Goal: Transaction & Acquisition: Subscribe to service/newsletter

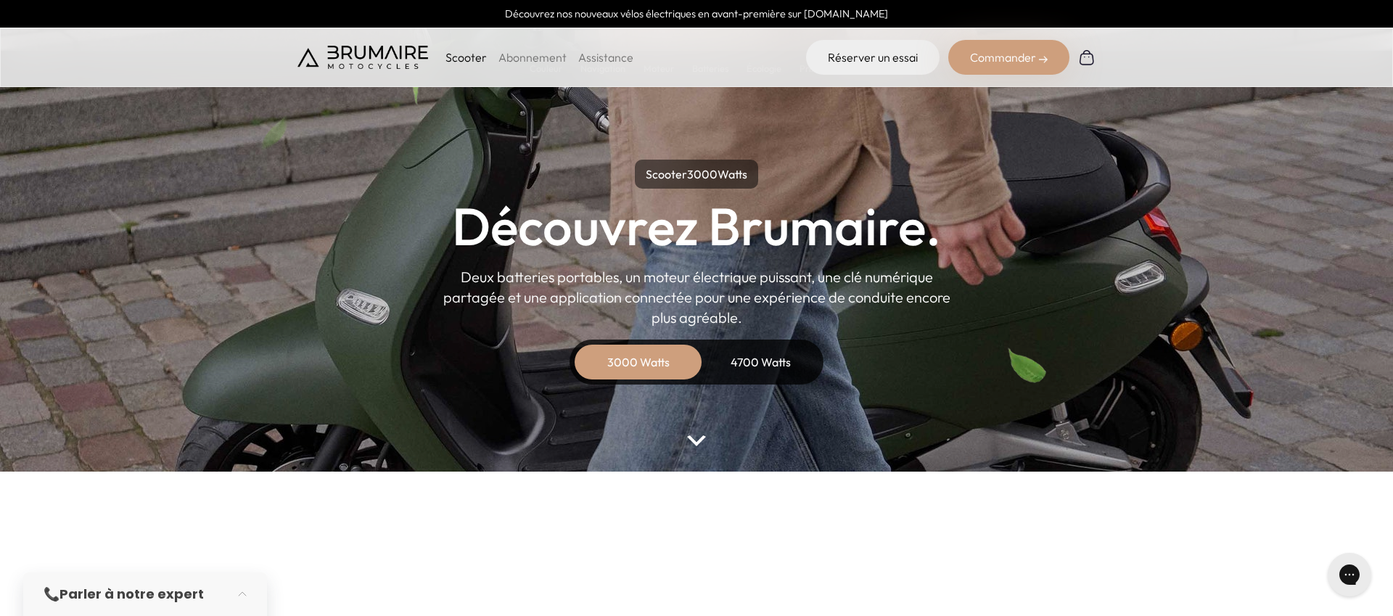
click at [536, 55] on link "Abonnement" at bounding box center [532, 57] width 68 height 15
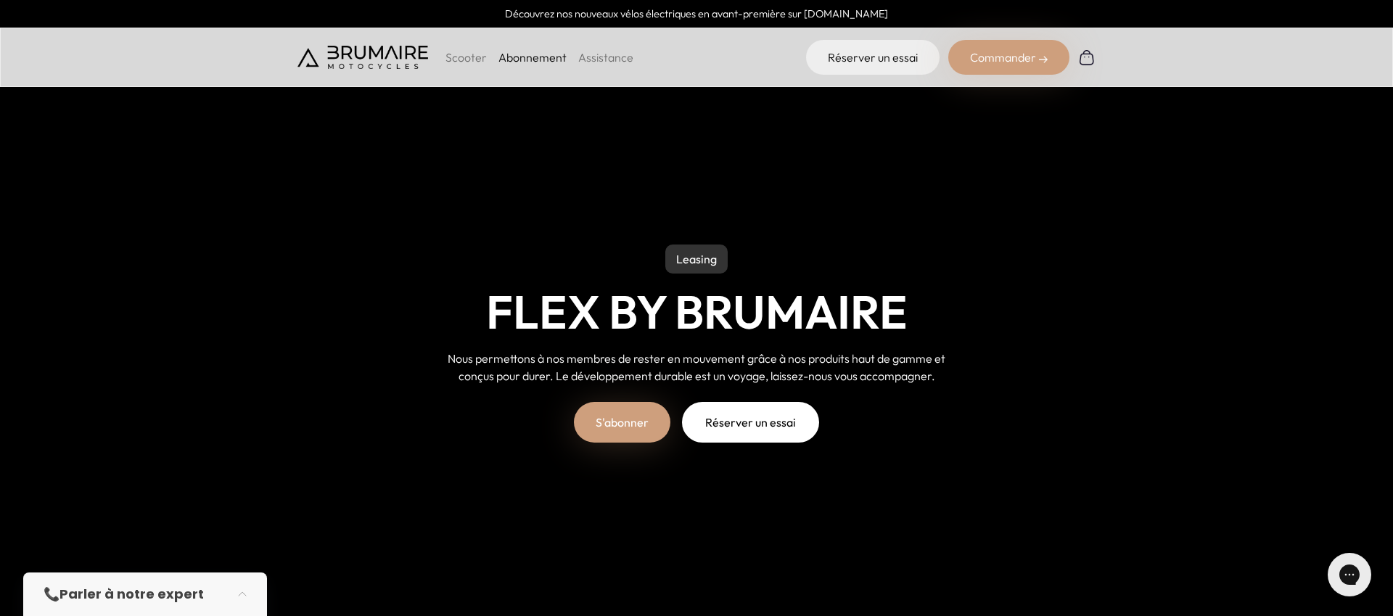
click at [626, 430] on link "S'abonner" at bounding box center [622, 422] width 96 height 41
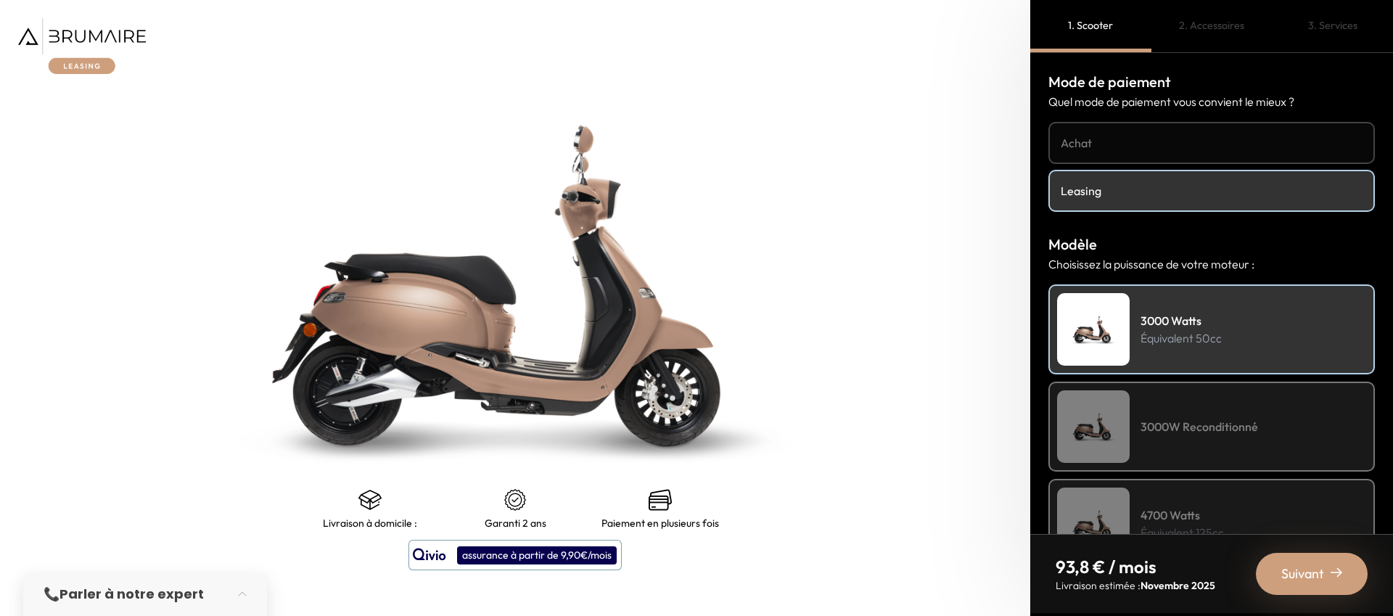
click at [1098, 188] on h4 "Leasing" at bounding box center [1212, 190] width 302 height 17
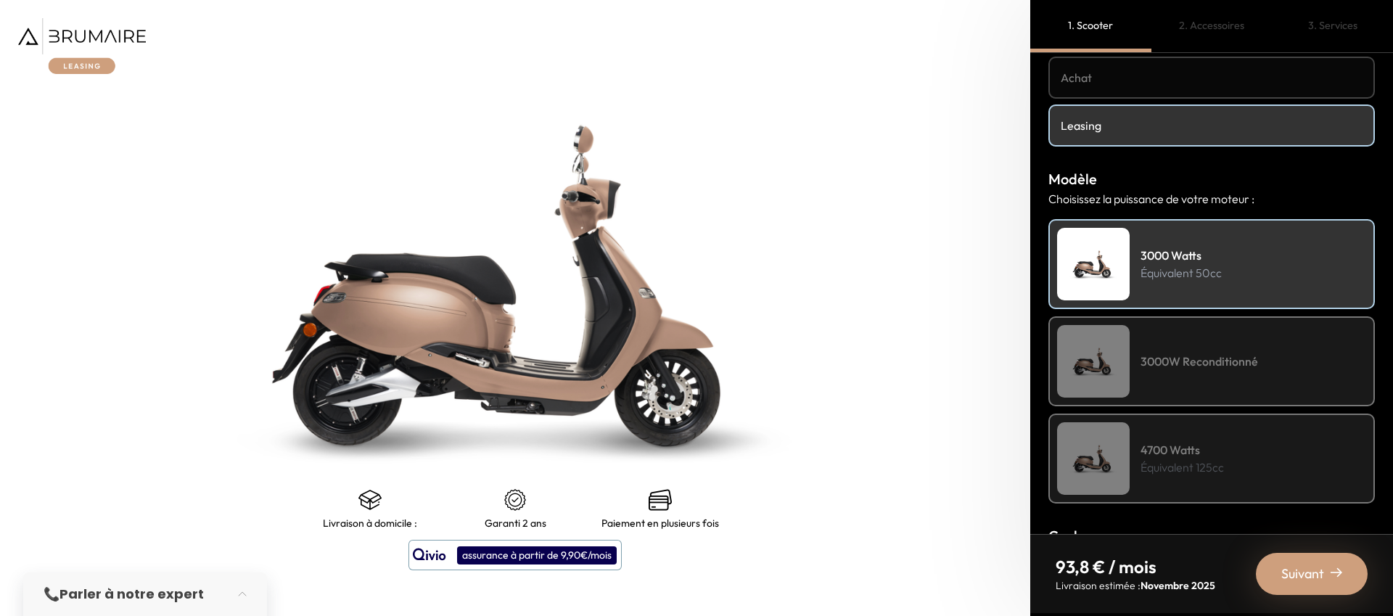
scroll to position [102, 0]
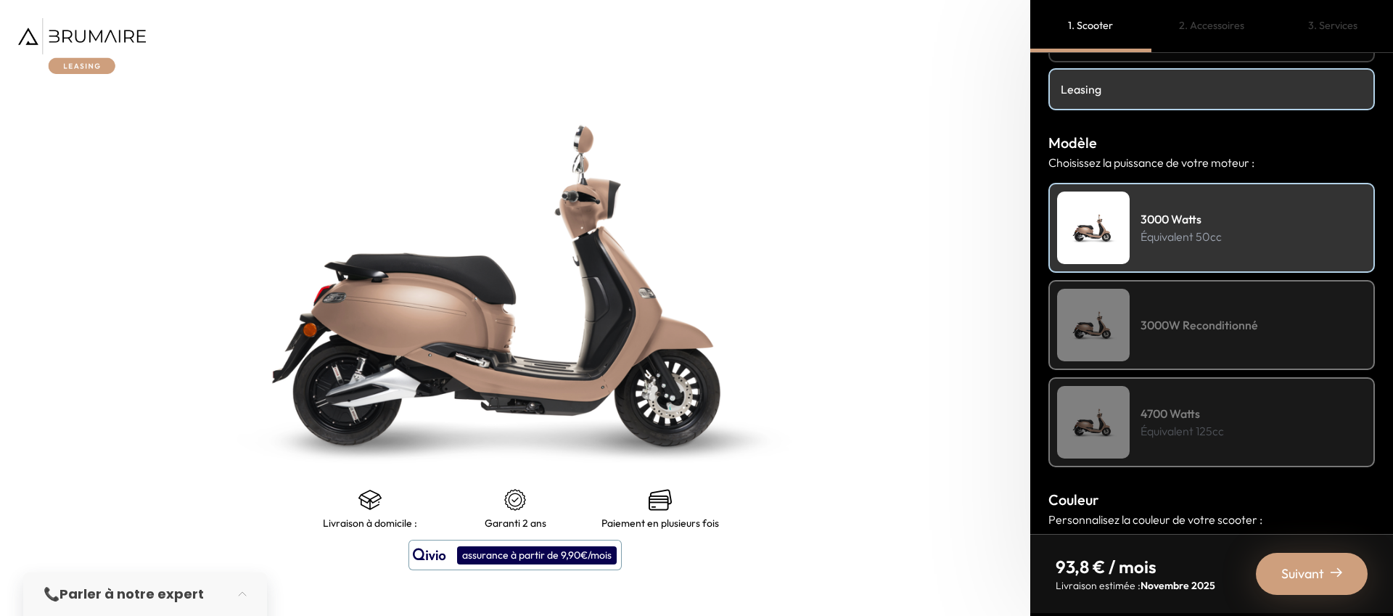
click at [1139, 232] on div "3000 Watts Équivalent 50cc" at bounding box center [1211, 228] width 326 height 90
click at [1301, 559] on div "Suivant" at bounding box center [1312, 574] width 112 height 42
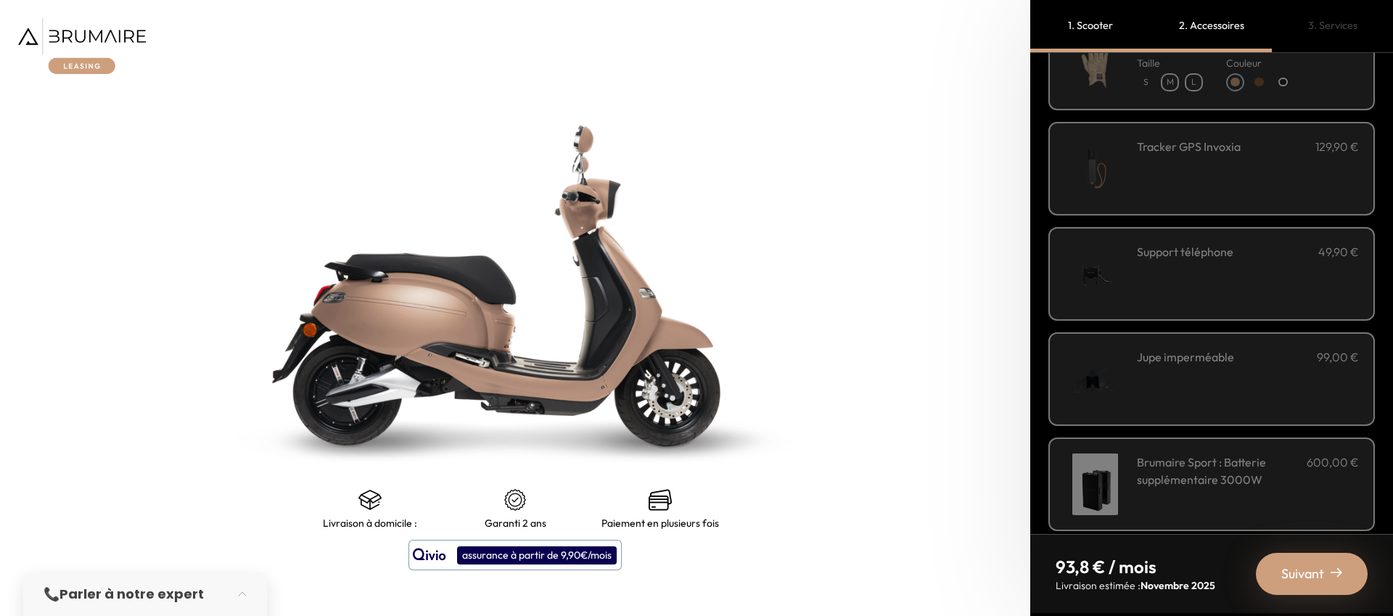
scroll to position [0, 0]
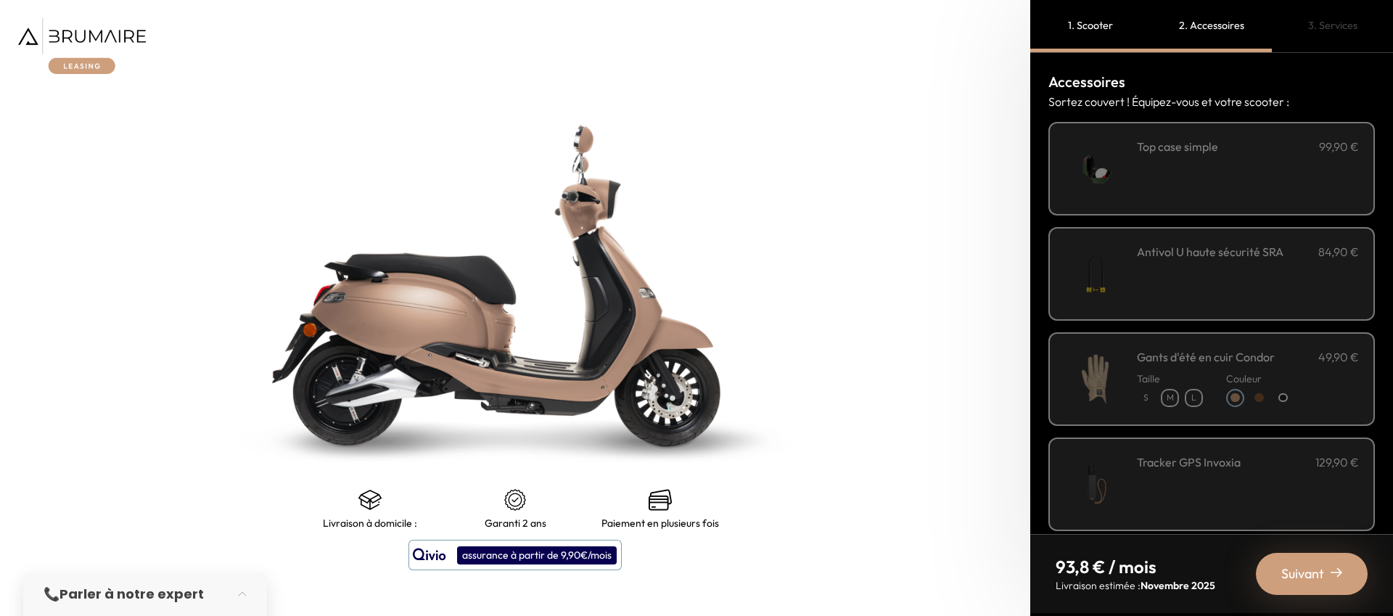
click at [1102, 22] on div "1. Scooter" at bounding box center [1090, 26] width 121 height 52
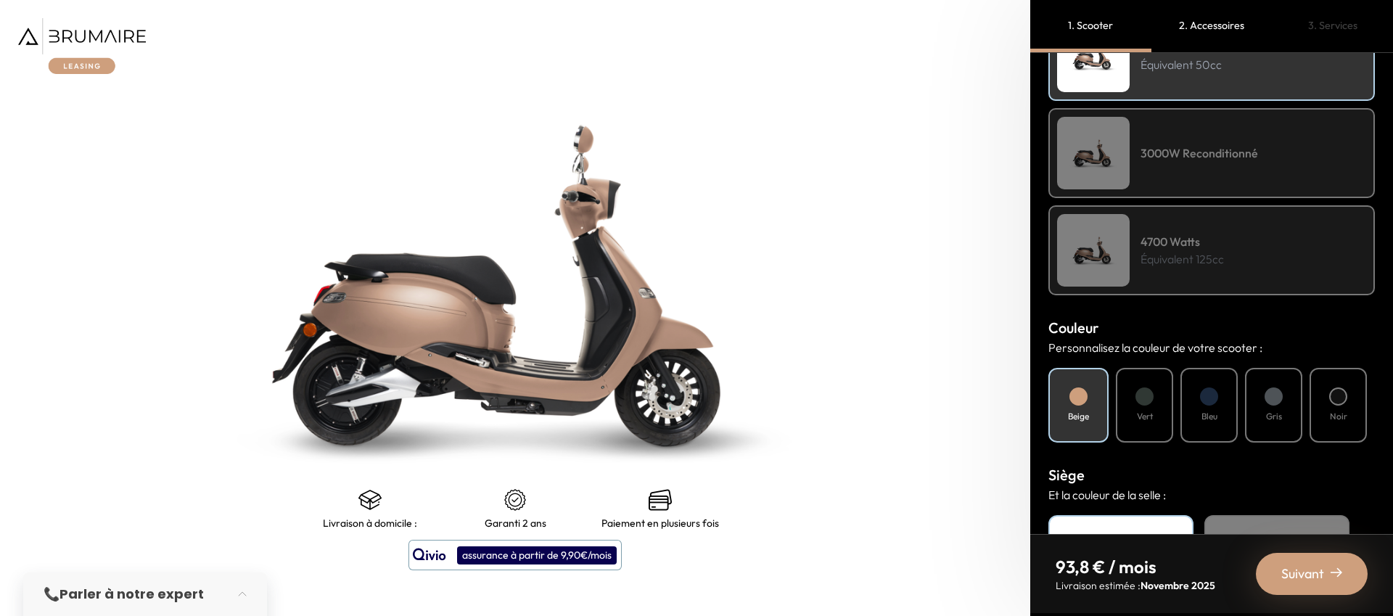
scroll to position [280, 0]
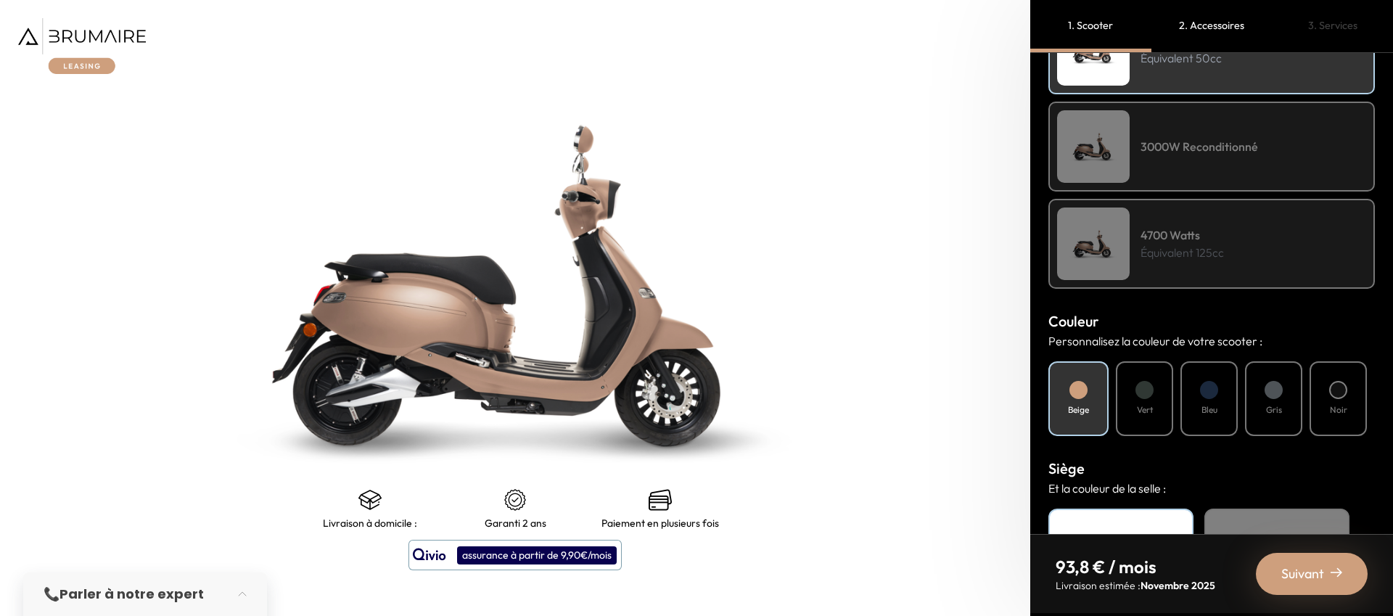
click at [1167, 395] on div "Vert" at bounding box center [1144, 398] width 57 height 75
click at [1209, 392] on div at bounding box center [1209, 390] width 18 height 18
click at [1280, 395] on div at bounding box center [1273, 390] width 18 height 18
click at [1346, 395] on div "Noir" at bounding box center [1337, 398] width 57 height 75
click at [1201, 395] on div "Bleu" at bounding box center [1208, 398] width 57 height 75
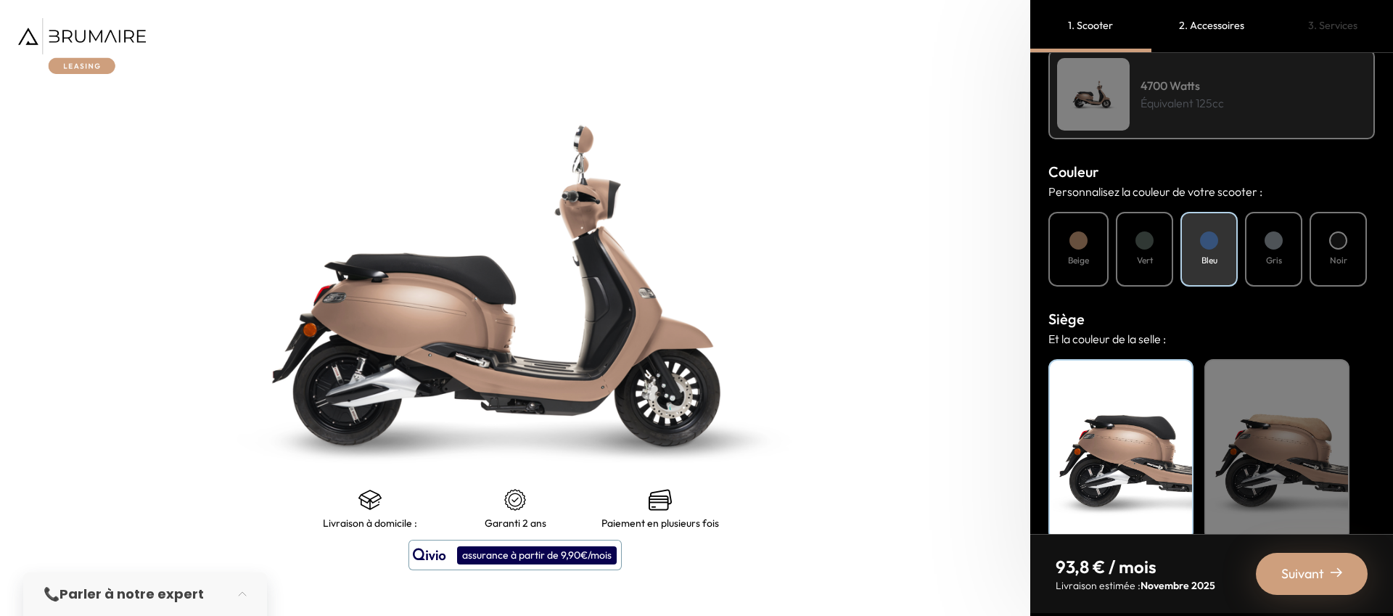
scroll to position [430, 0]
click at [1274, 231] on div at bounding box center [1273, 240] width 18 height 18
click at [1196, 230] on div "Bleu" at bounding box center [1208, 248] width 57 height 75
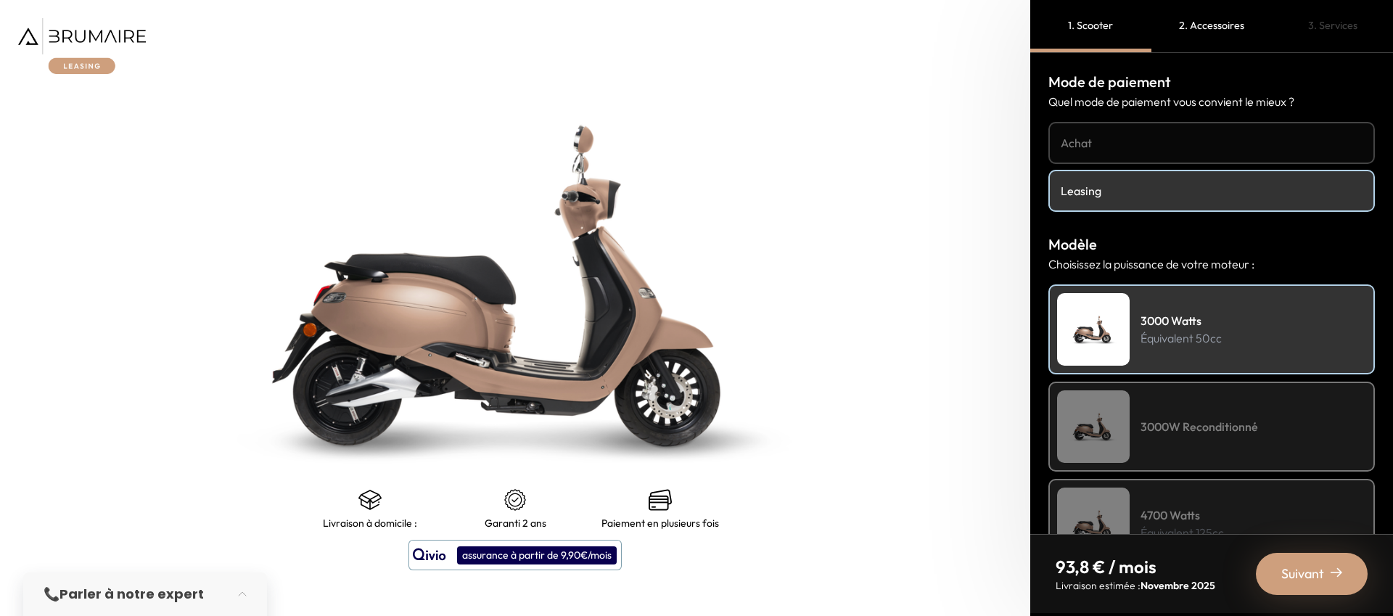
scroll to position [307, 0]
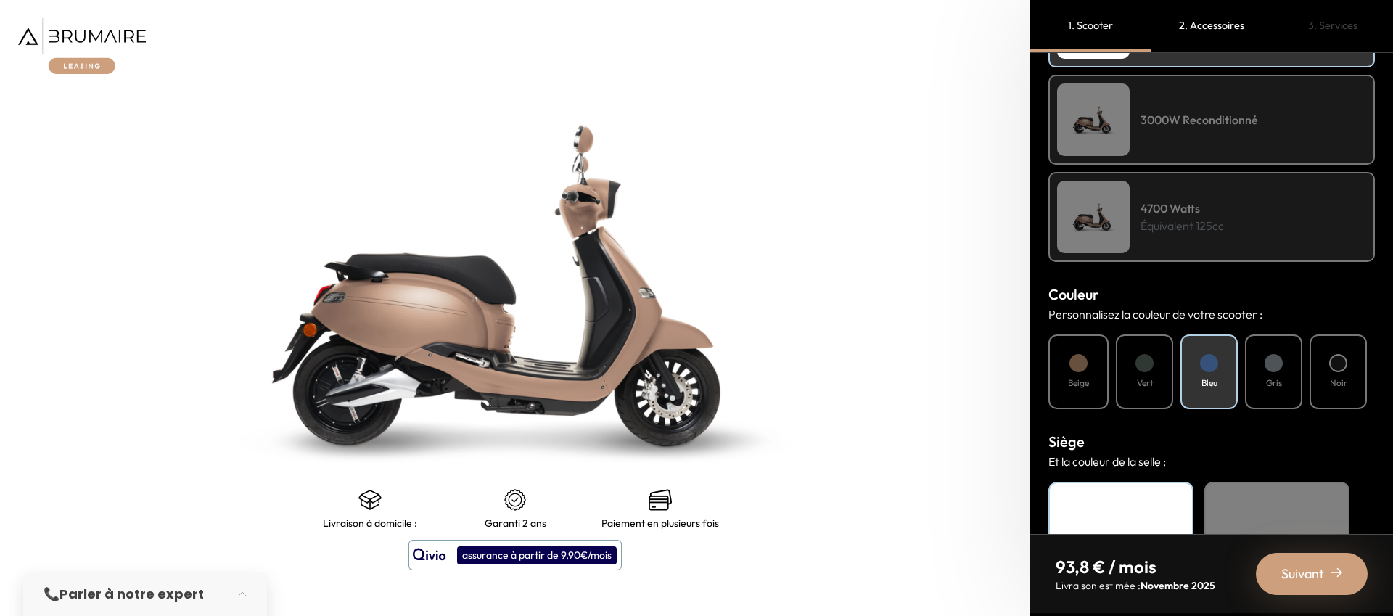
click at [1082, 354] on div at bounding box center [1078, 363] width 18 height 18
click at [1211, 370] on div at bounding box center [1209, 363] width 18 height 18
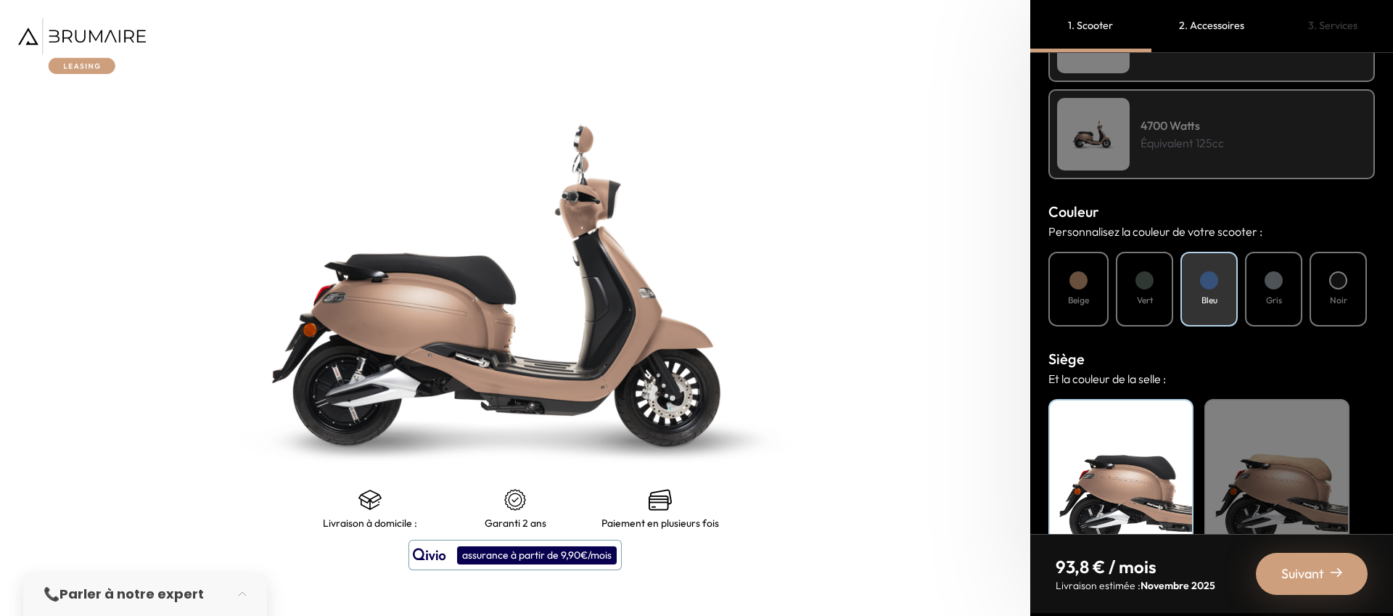
scroll to position [454, 0]
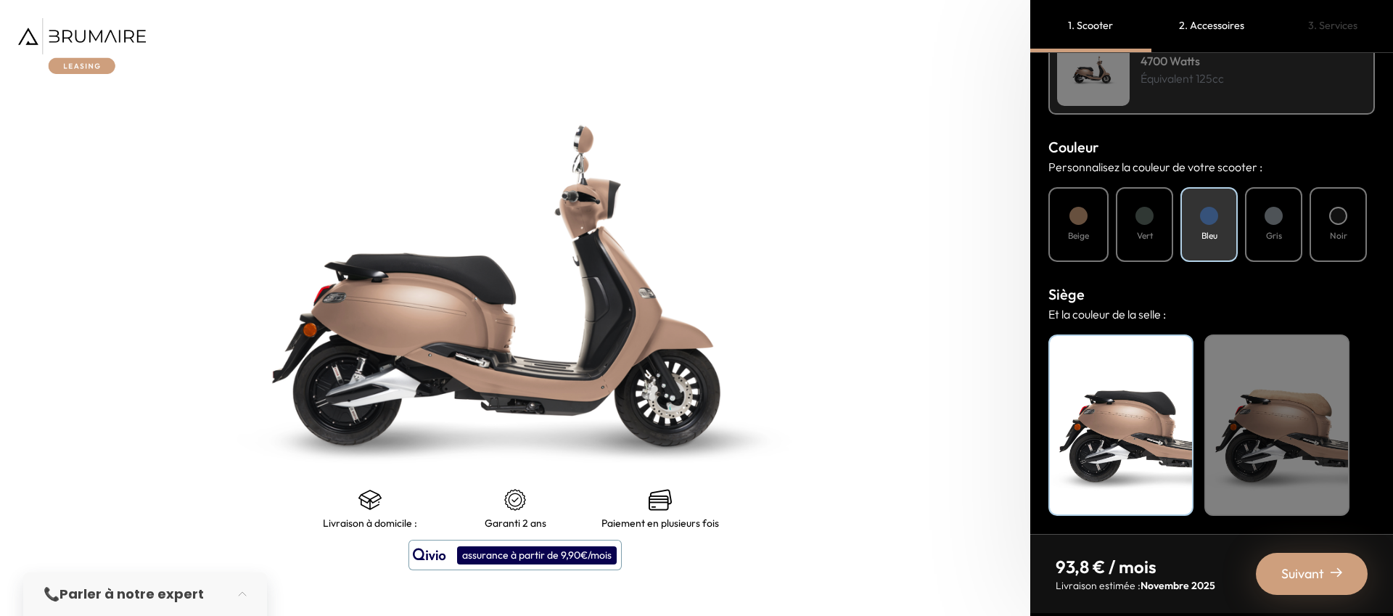
click at [1284, 378] on div "Beige" at bounding box center [1276, 424] width 145 height 181
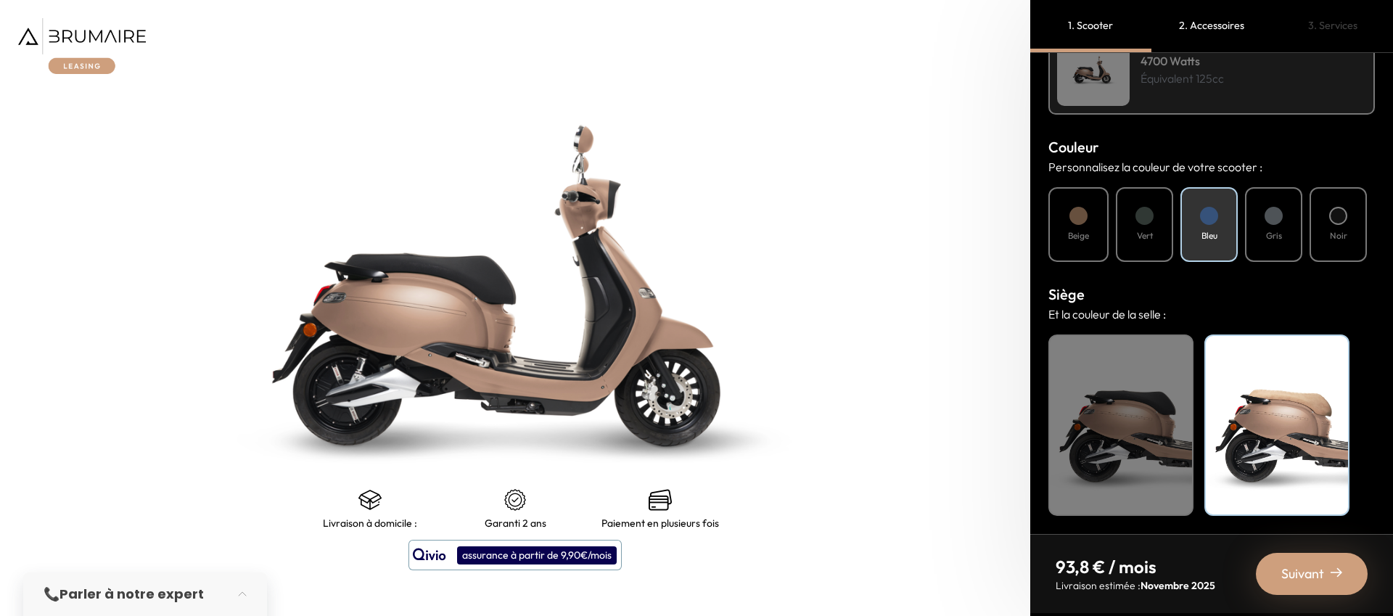
click at [1321, 568] on span "Suivant" at bounding box center [1302, 574] width 43 height 20
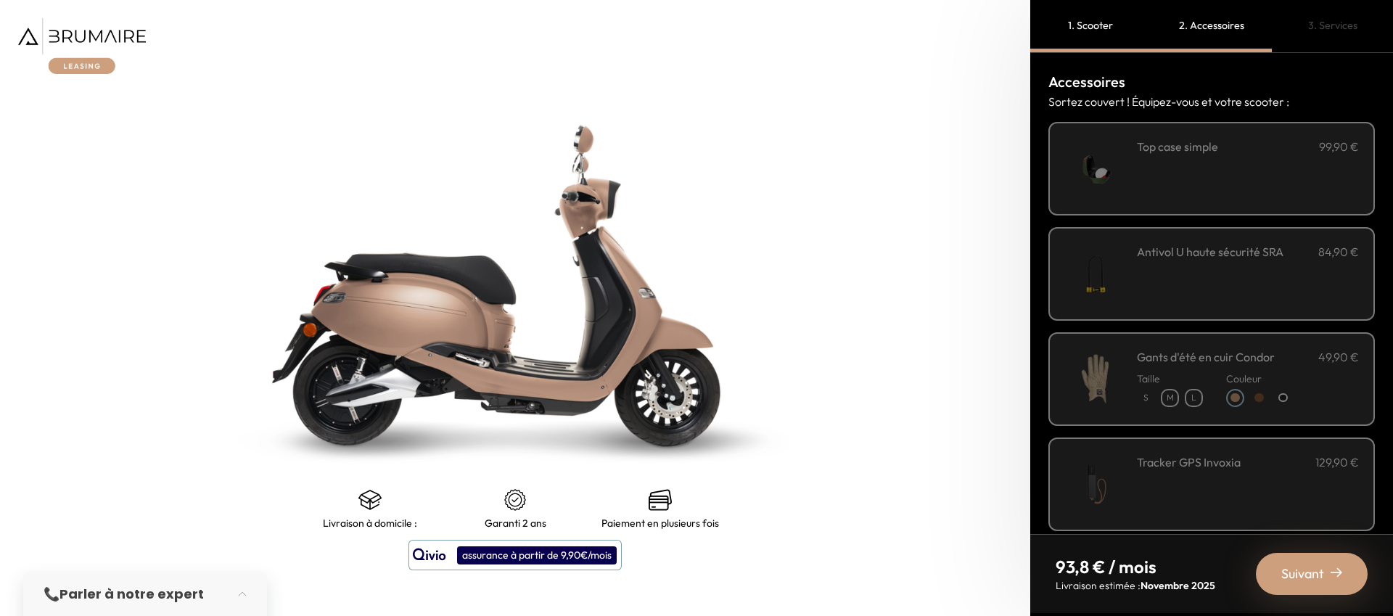
click at [1198, 177] on div "**********" at bounding box center [1248, 169] width 222 height 62
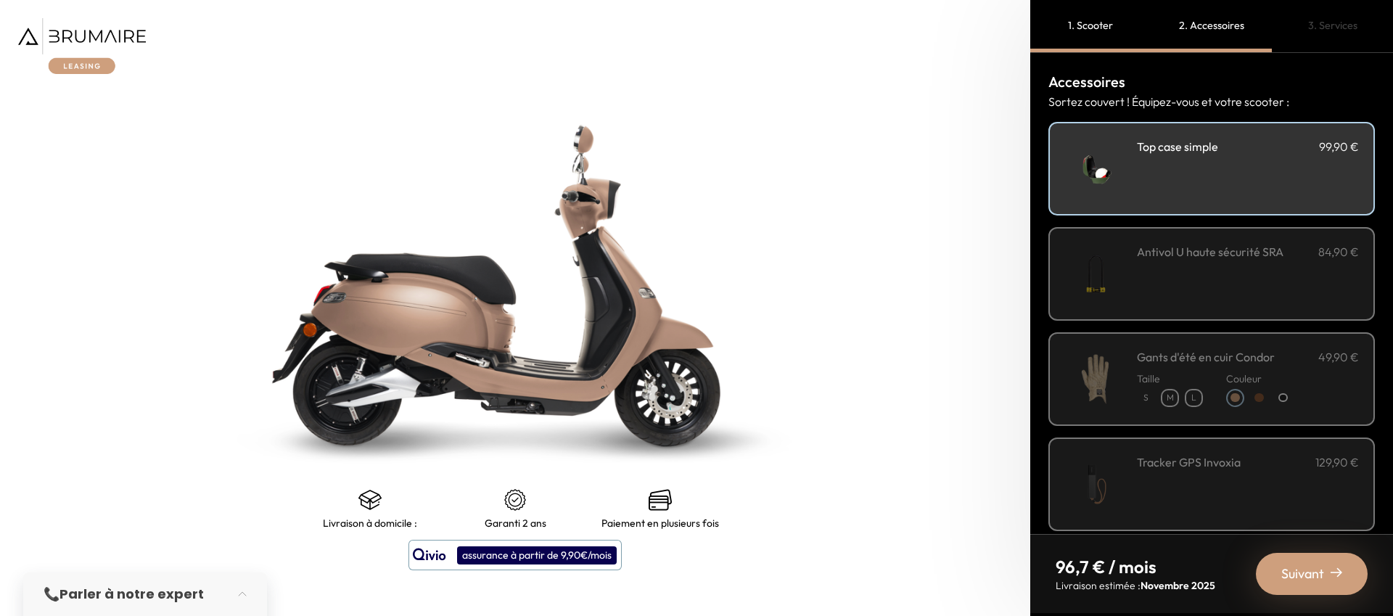
click at [1185, 292] on div "Antivol U haute sécurité SRA 84,90 €" at bounding box center [1248, 274] width 222 height 62
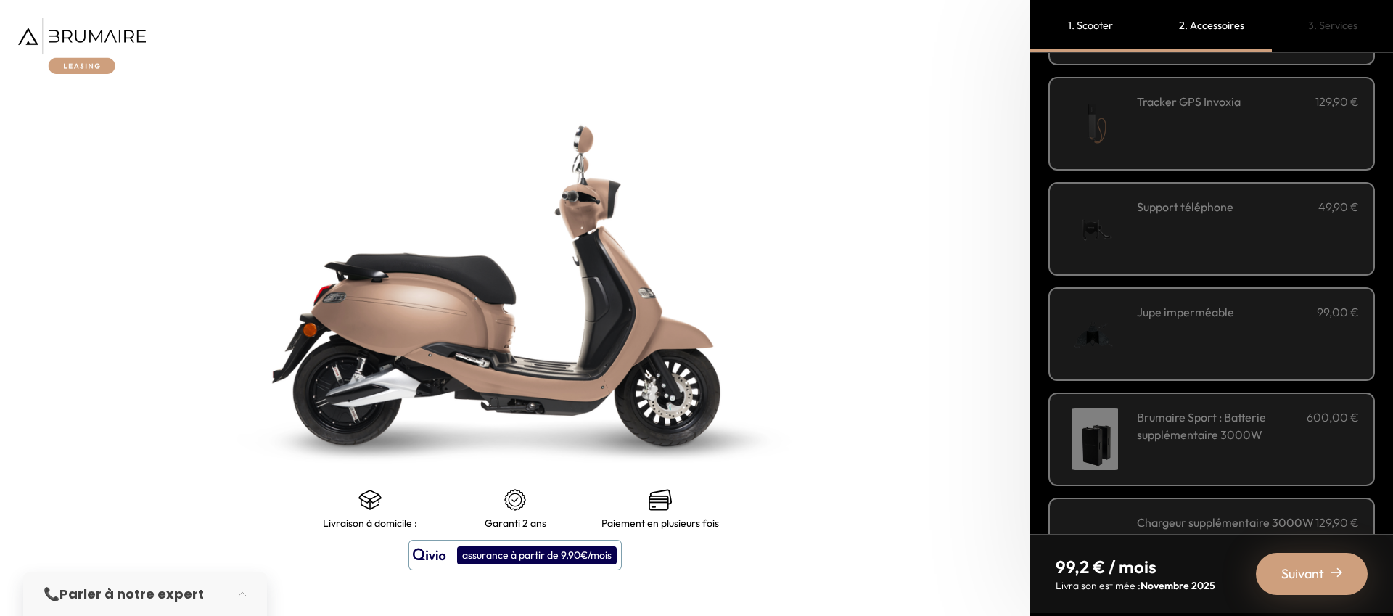
scroll to position [361, 0]
click at [1201, 319] on h3 "Jupe imperméable" at bounding box center [1185, 311] width 97 height 17
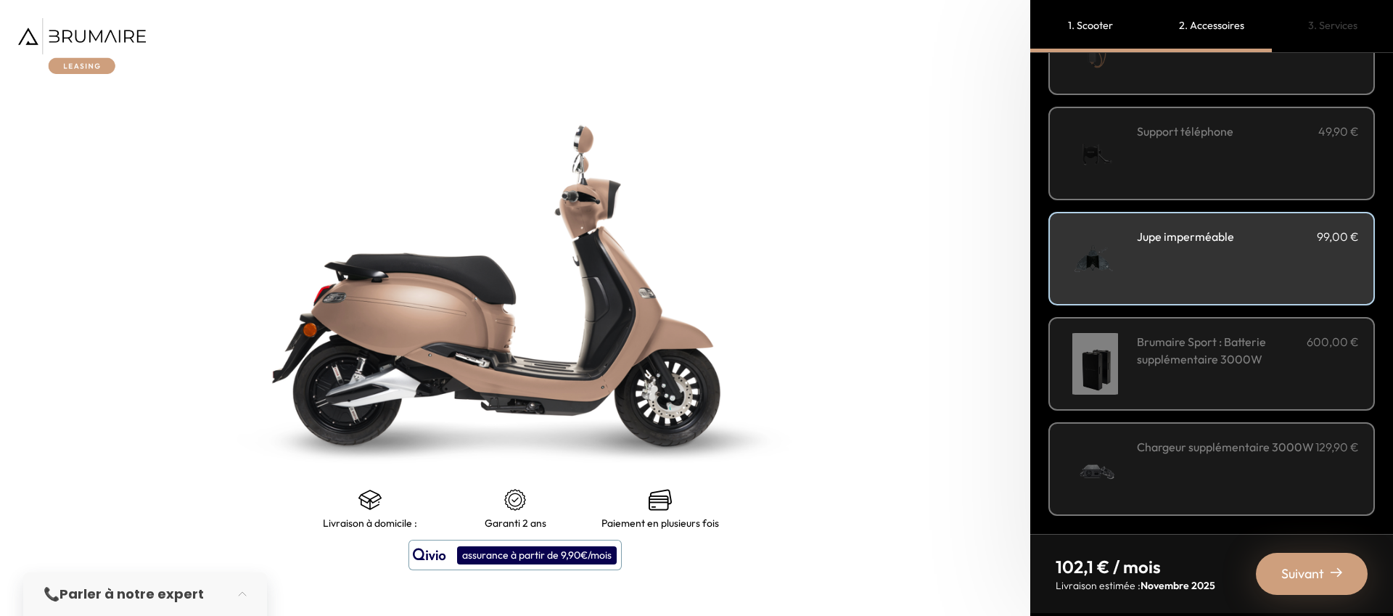
scroll to position [435, 0]
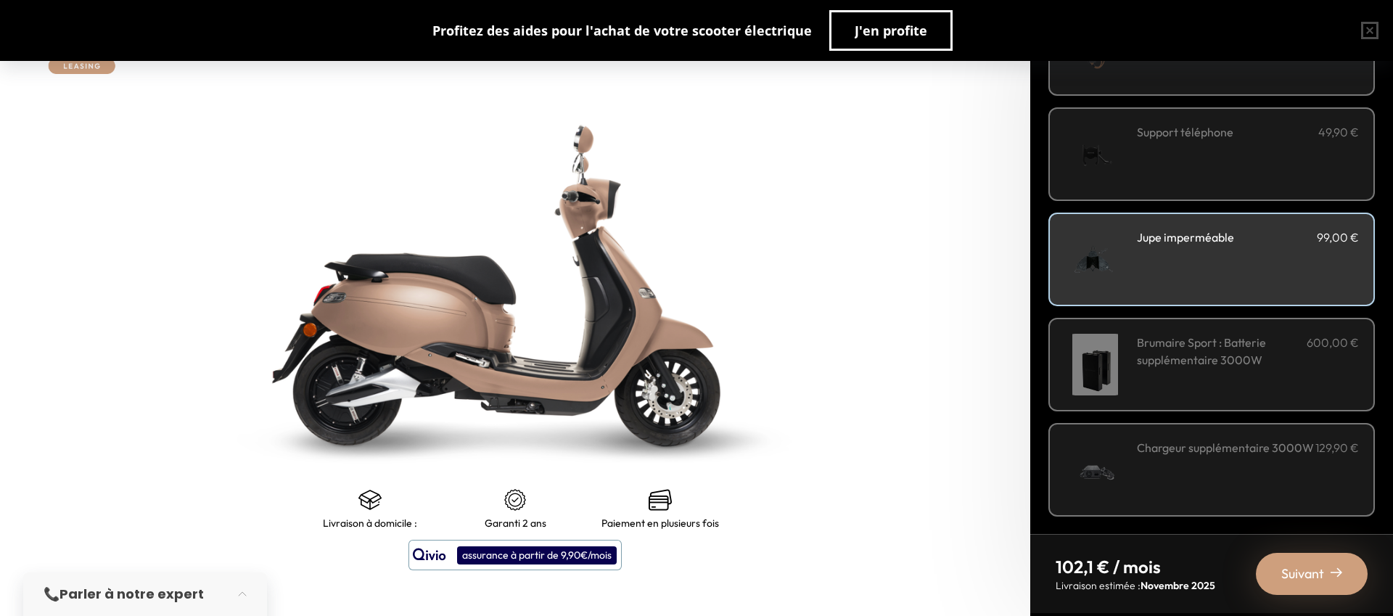
click at [1314, 579] on span "Suivant" at bounding box center [1302, 574] width 43 height 20
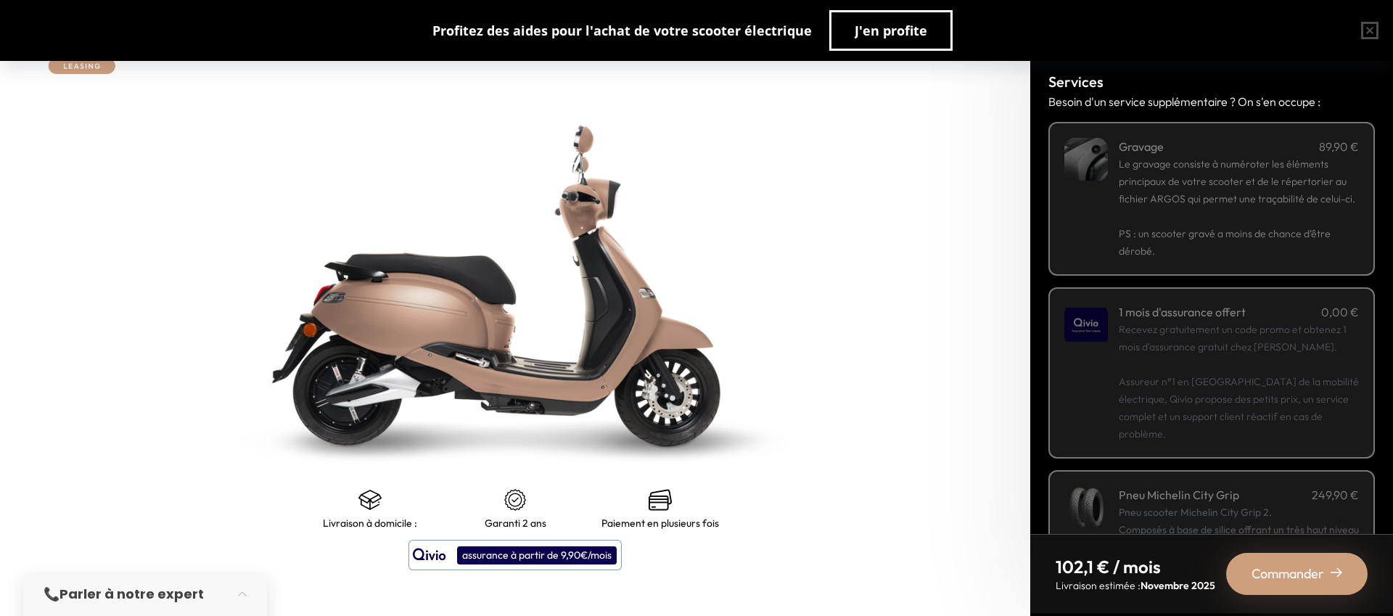
click at [1145, 203] on span "Le gravage consiste à numéroter les éléments principaux de votre scooter et de …" at bounding box center [1237, 181] width 236 height 48
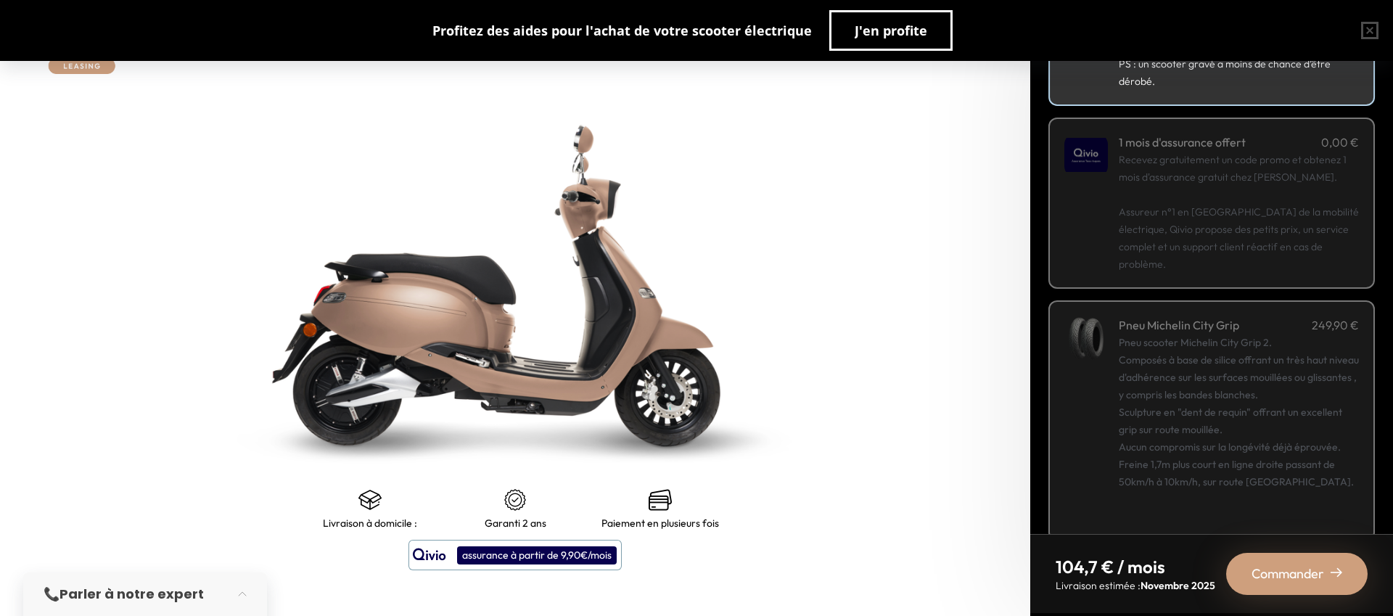
scroll to position [178, 0]
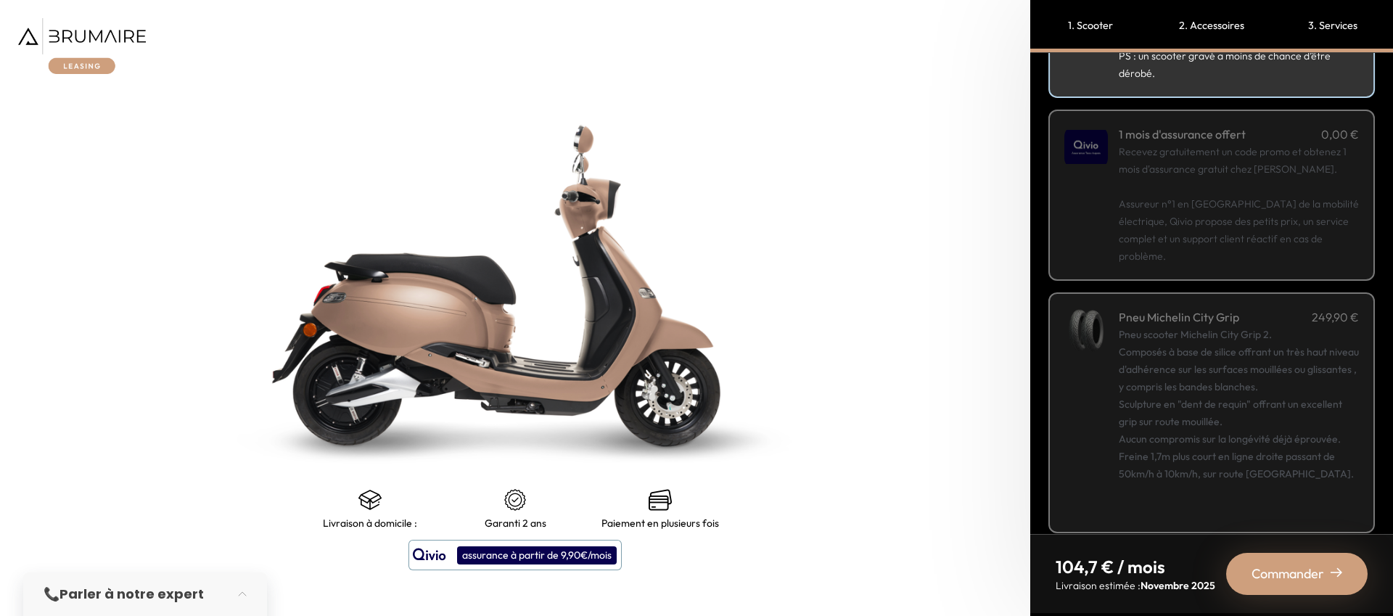
click at [1272, 573] on span "Commander" at bounding box center [1287, 574] width 73 height 20
